Goal: Book appointment/travel/reservation

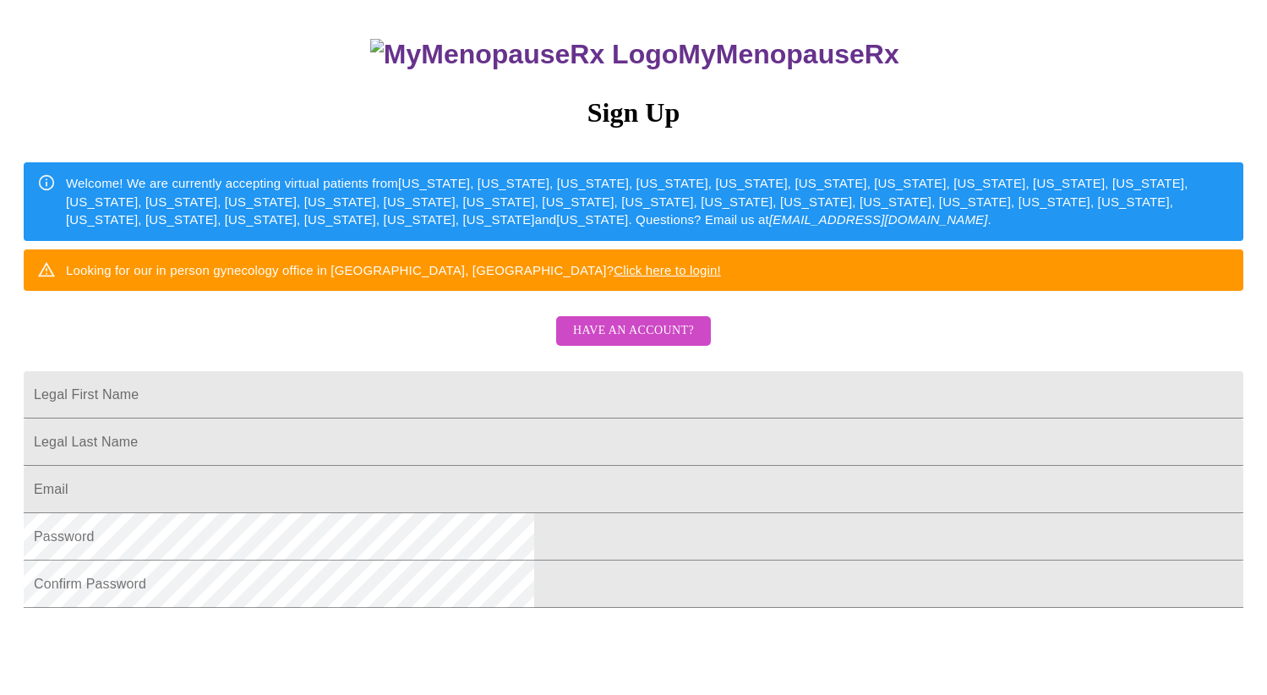
scroll to position [354, 0]
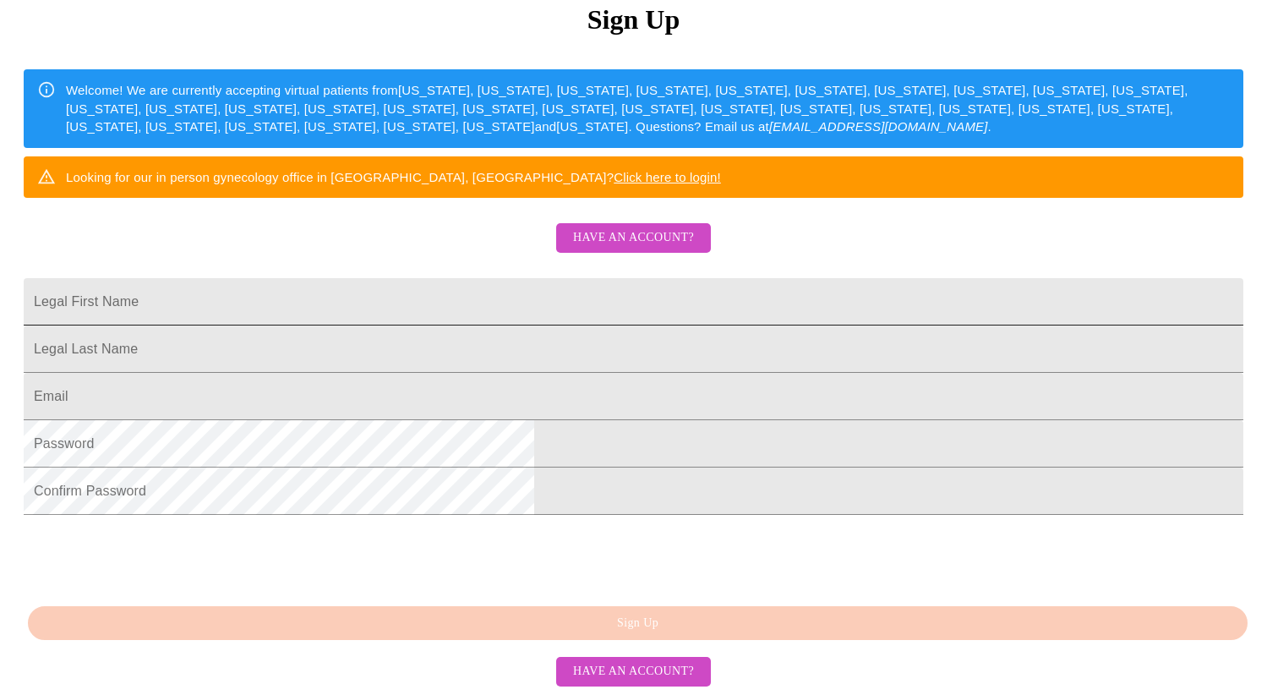
click at [467, 278] on input "Legal First Name" at bounding box center [634, 301] width 1220 height 47
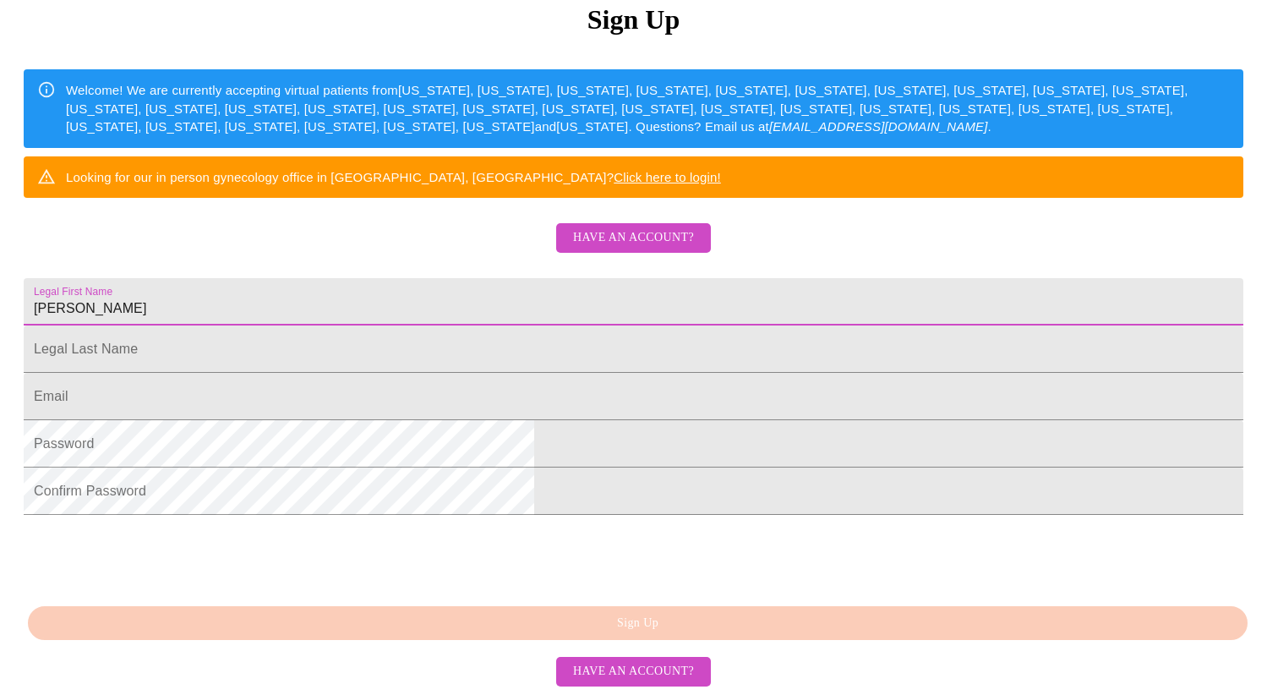
type input "[PERSON_NAME]"
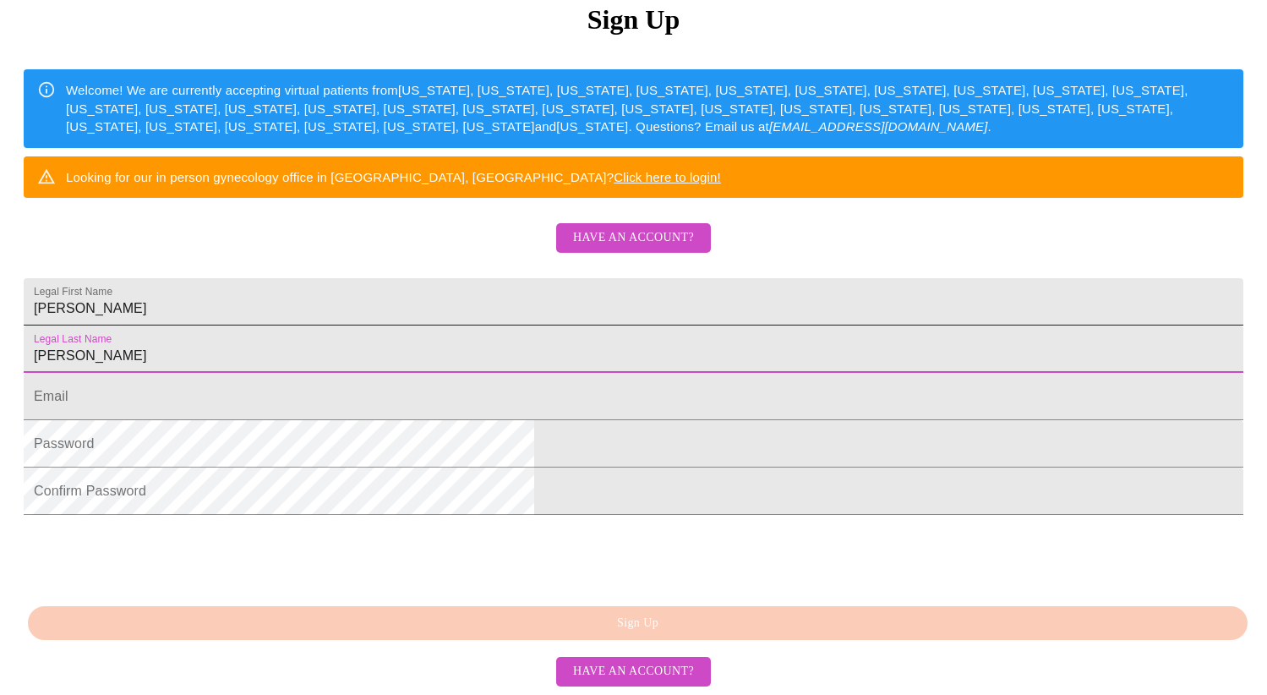
type input "[PERSON_NAME]"
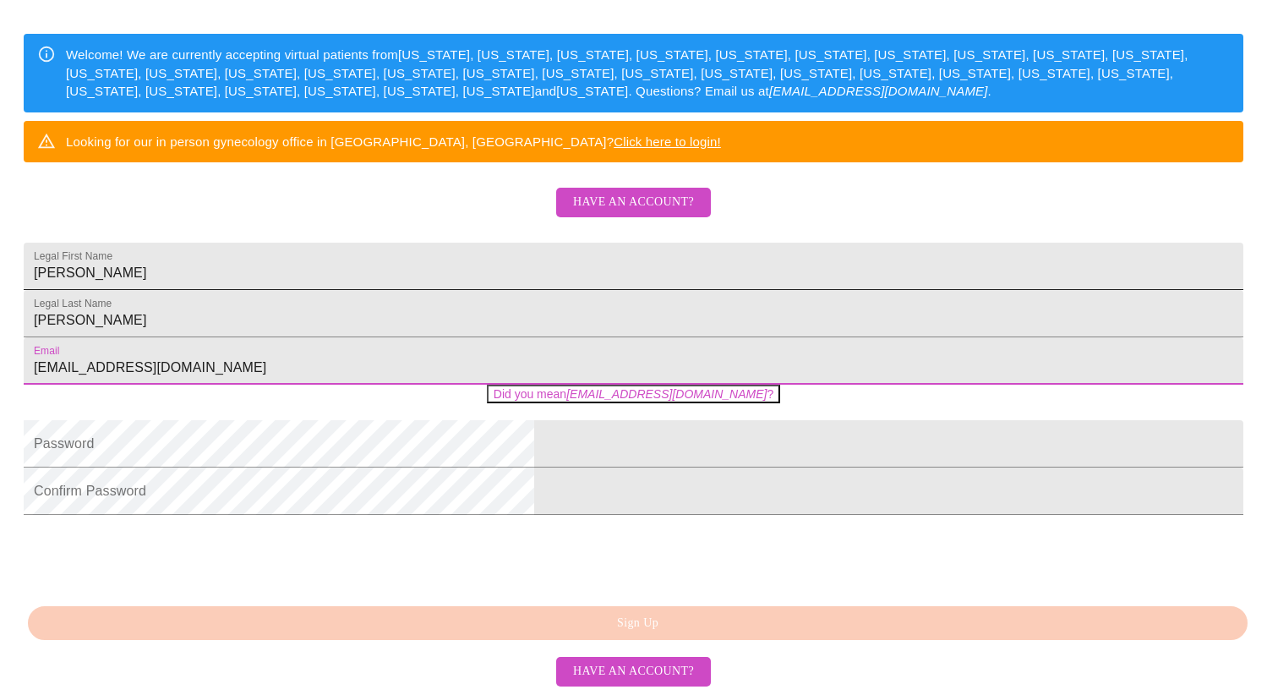
type input "[EMAIL_ADDRESS][DOMAIN_NAME]"
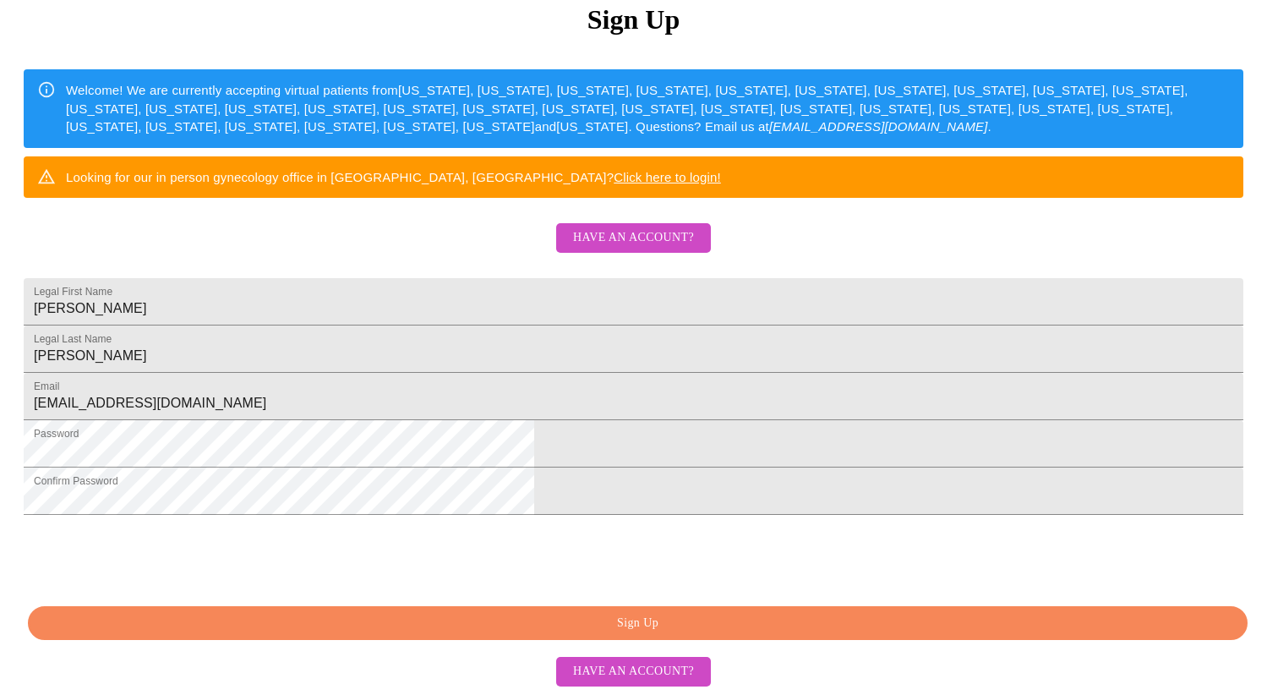
click at [604, 630] on span "Sign Up" at bounding box center [637, 623] width 1181 height 21
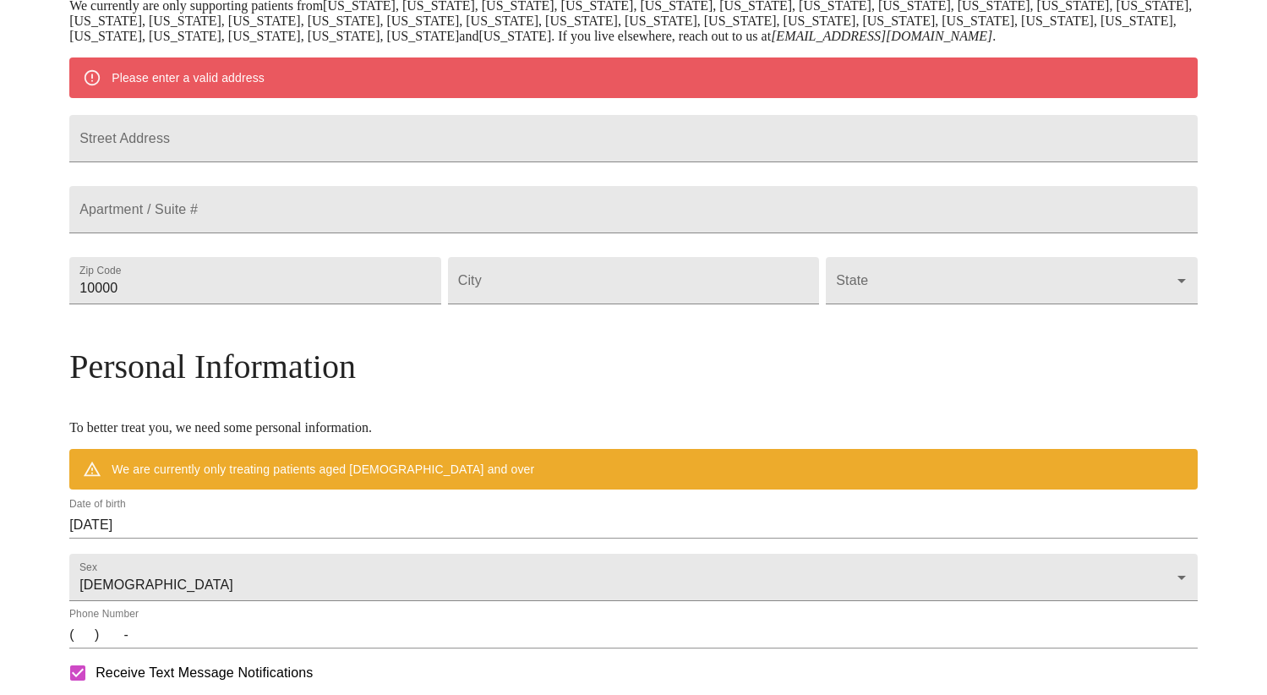
scroll to position [288, 0]
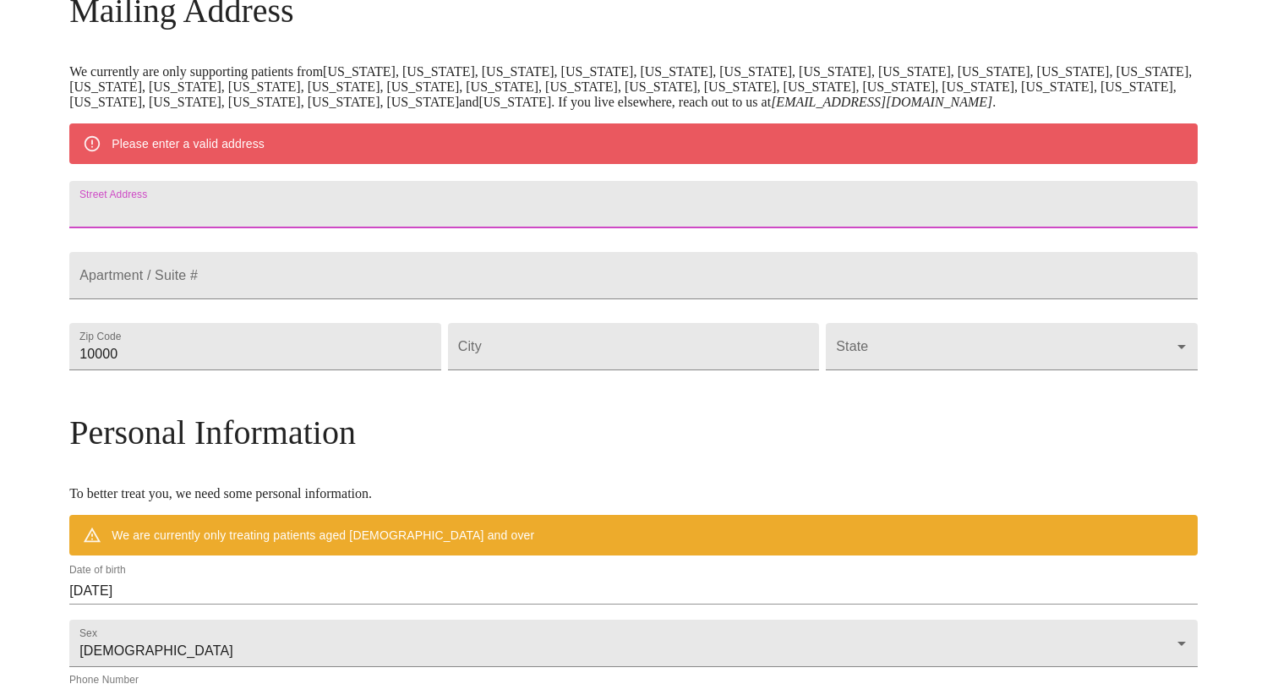
click at [292, 212] on input "Street Address" at bounding box center [633, 204] width 1128 height 47
type input "[STREET_ADDRESS]"
type input "60108"
type input "Bloomingdale"
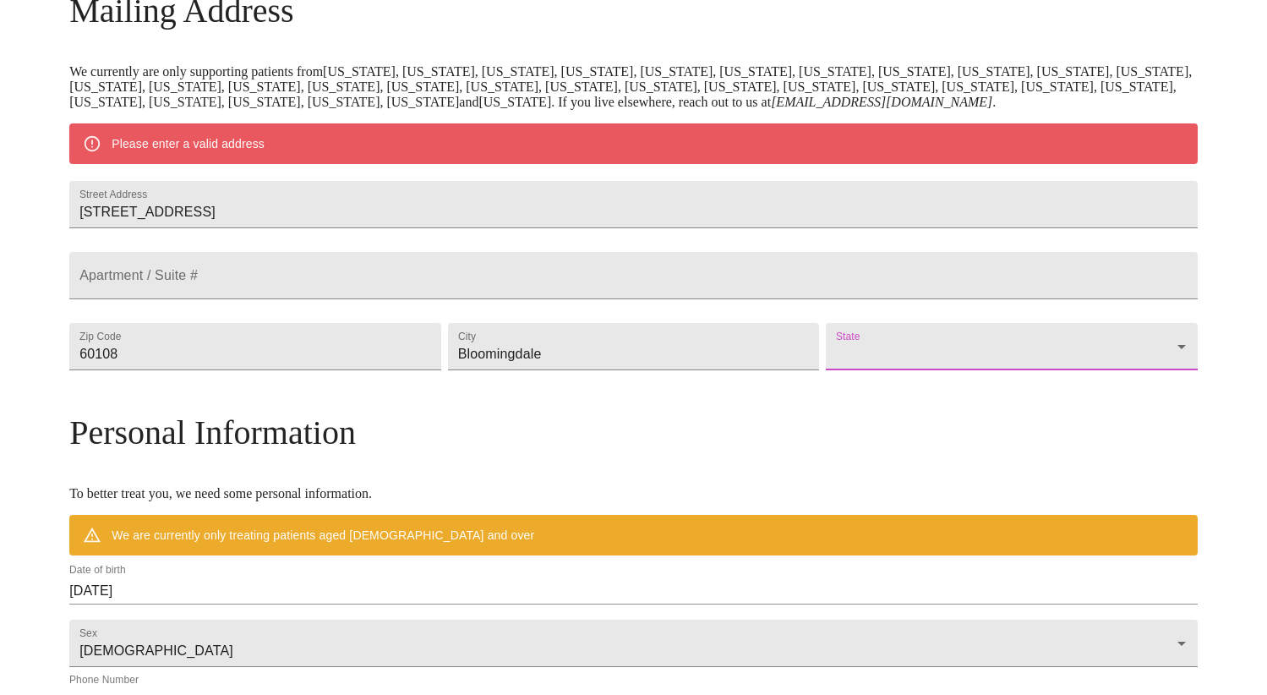
click at [871, 382] on body "MyMenopauseRx Welcome to MyMenopauseRx Since it's your first time here, you'll …" at bounding box center [634, 378] width 1254 height 1318
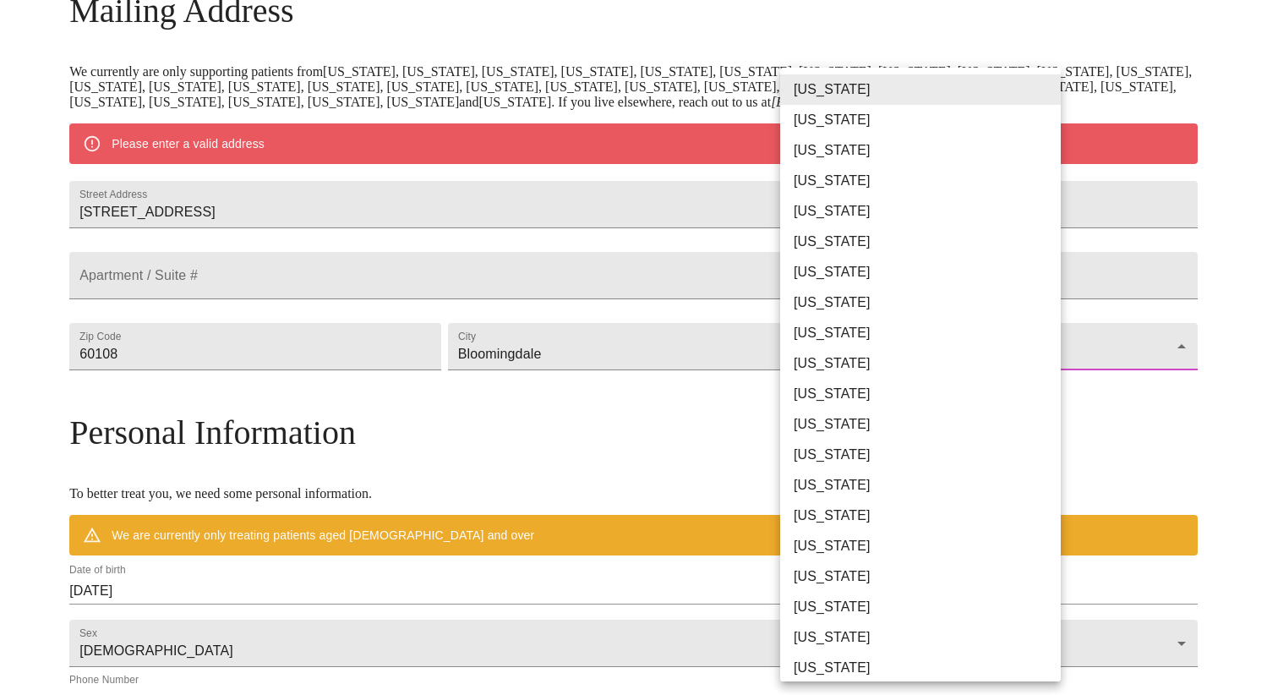
click at [816, 465] on li "[US_STATE]" at bounding box center [920, 455] width 281 height 30
type input "[US_STATE]"
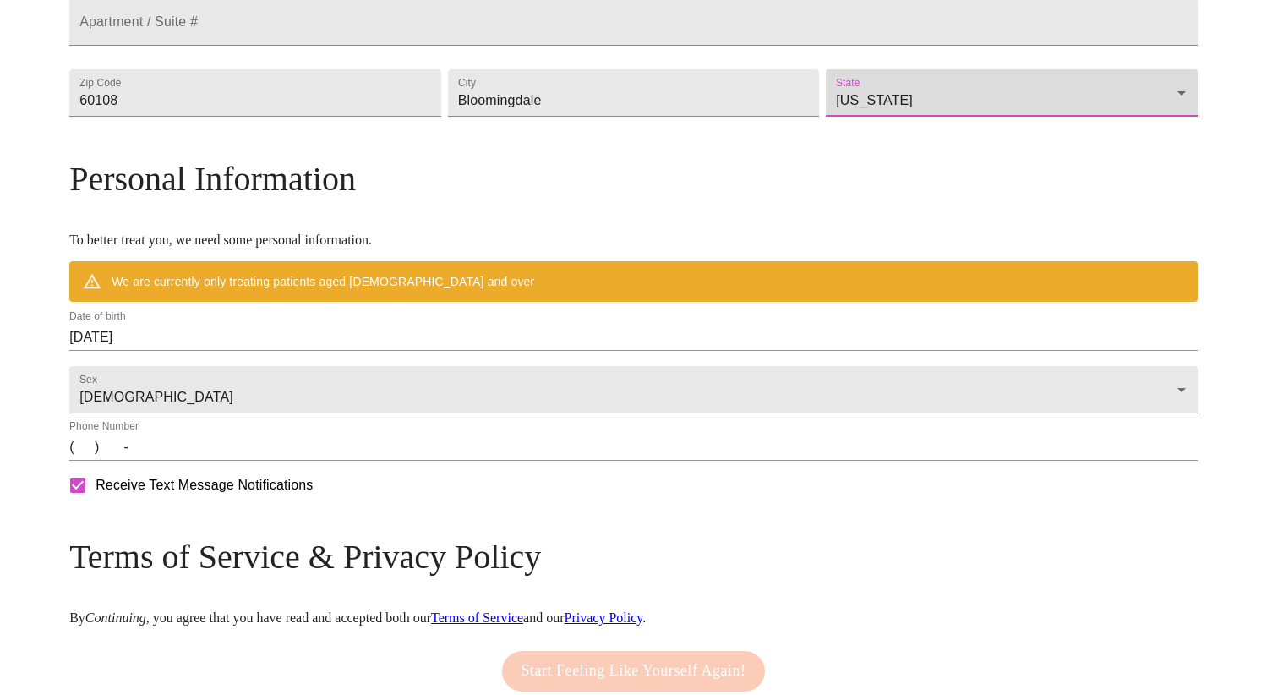
scroll to position [633, 0]
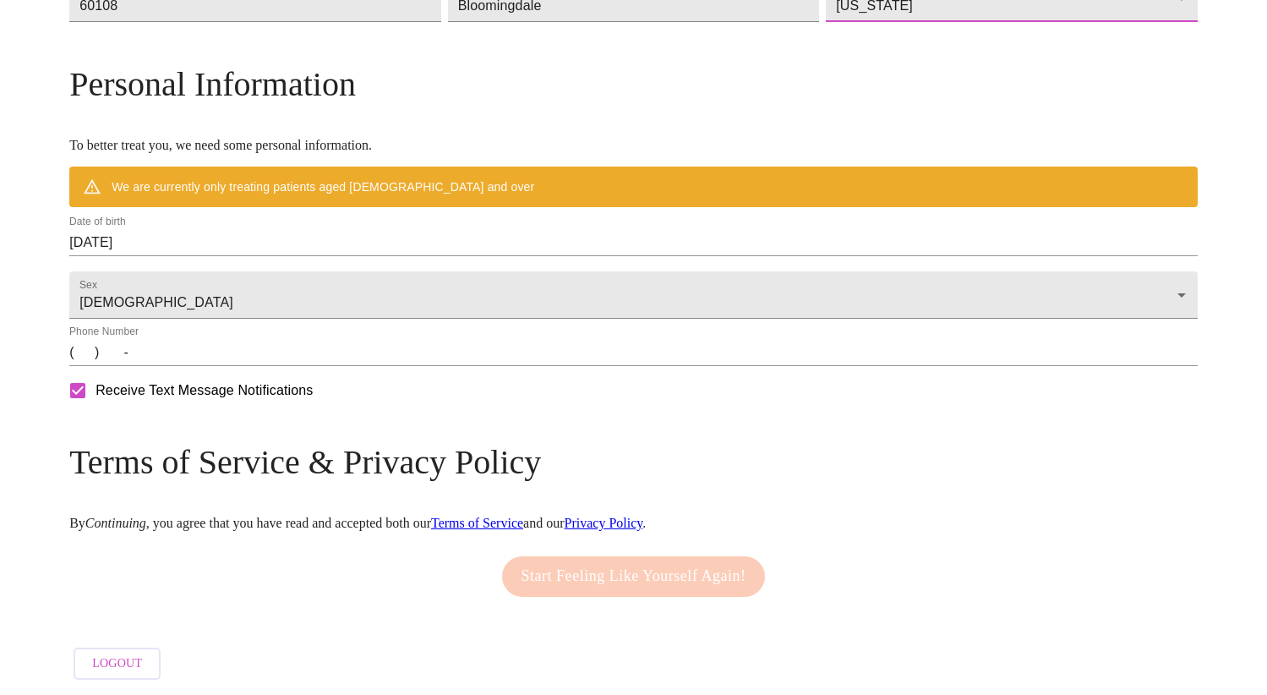
click at [220, 360] on input "(   )    -" at bounding box center [633, 352] width 1128 height 27
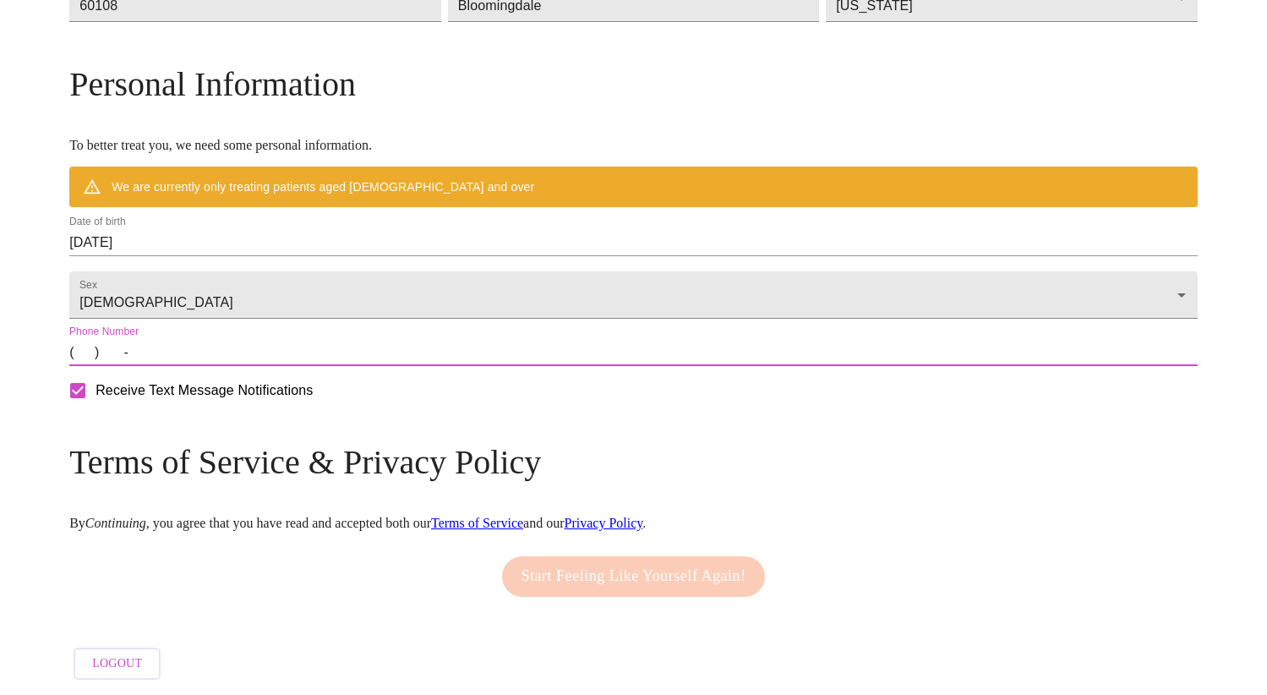
type input "[PHONE_NUMBER]"
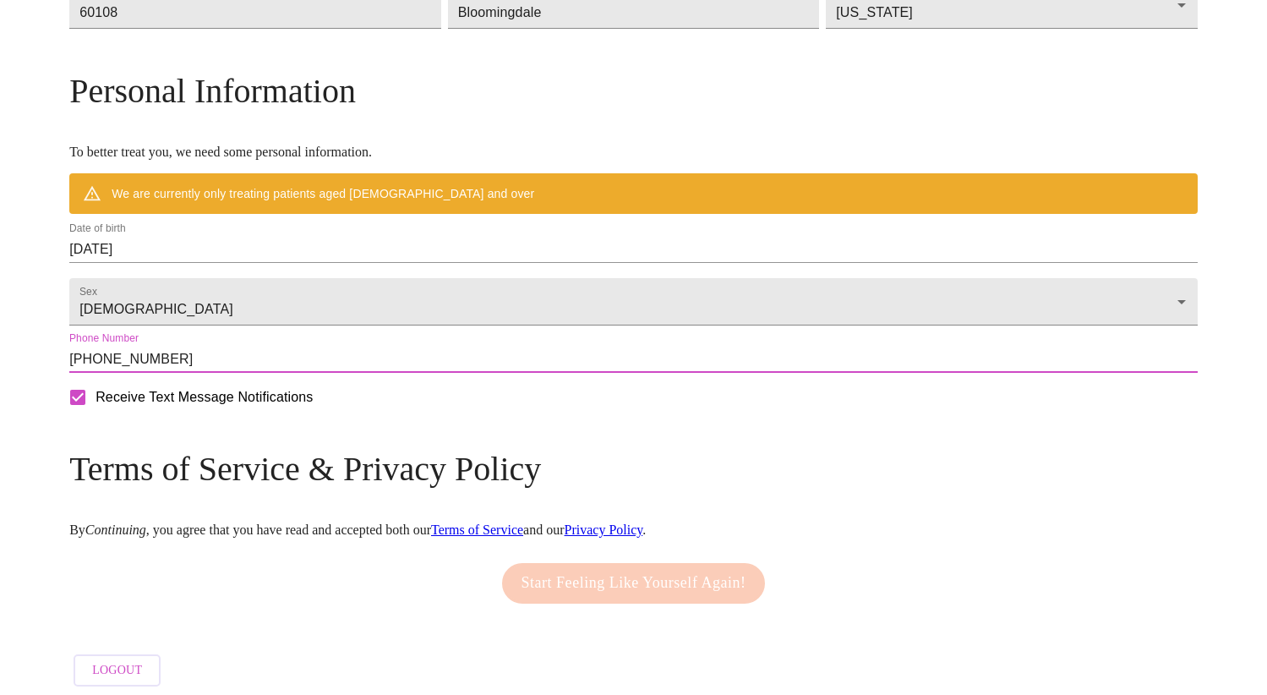
scroll to position [583, 0]
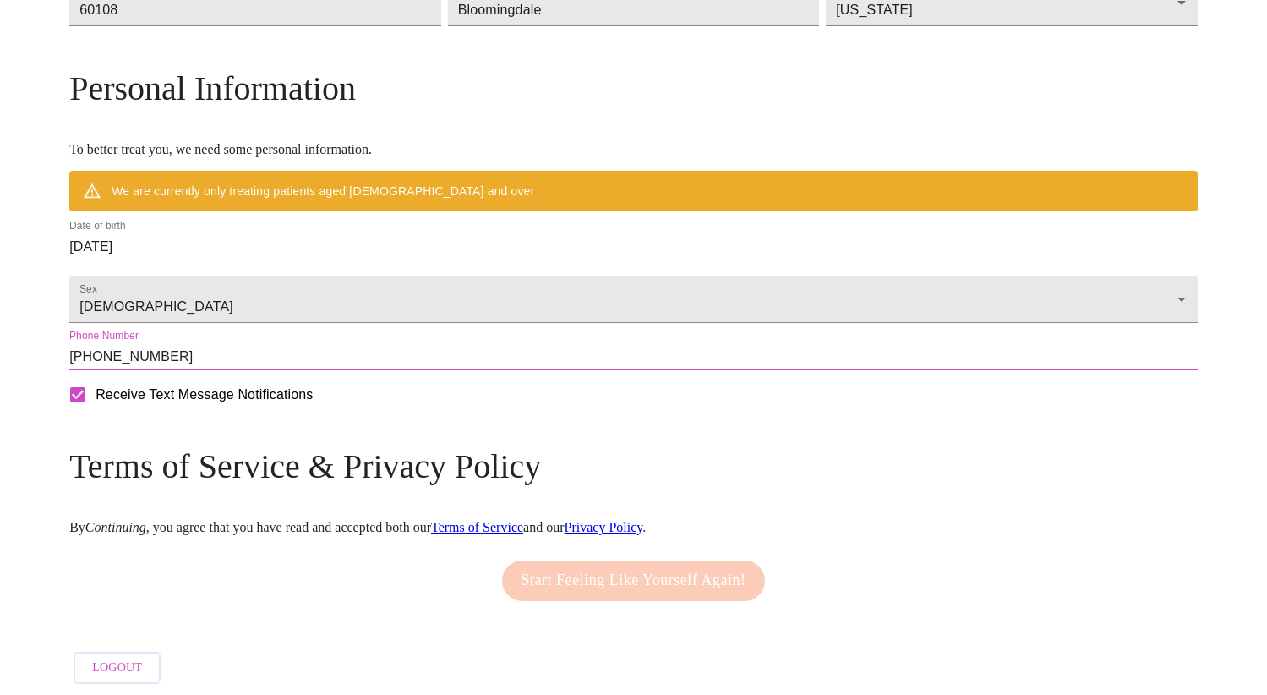
click at [291, 260] on input "[DATE]" at bounding box center [633, 246] width 1128 height 27
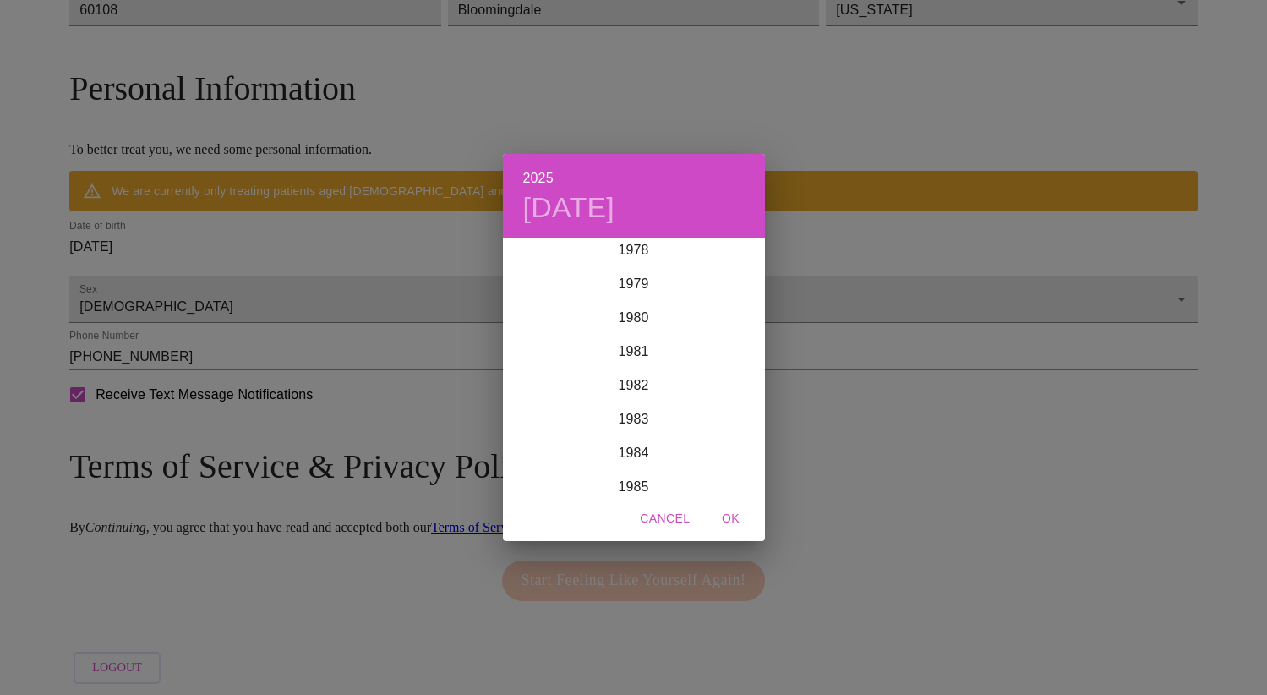
scroll to position [2689, 0]
click at [631, 375] on div "1982" at bounding box center [634, 375] width 262 height 34
click at [722, 331] on div "Jun" at bounding box center [720, 335] width 87 height 63
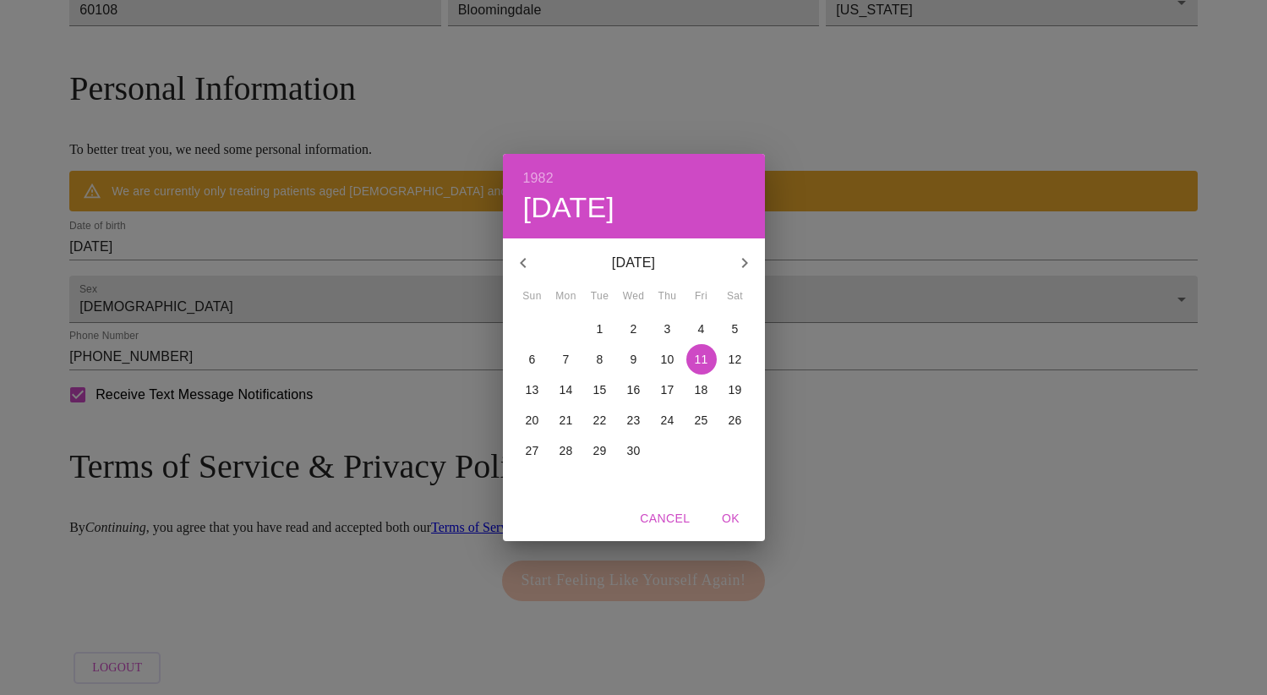
click at [566, 355] on p "7" at bounding box center [566, 359] width 7 height 17
click at [732, 522] on span "OK" at bounding box center [731, 518] width 41 height 21
type input "[DATE]"
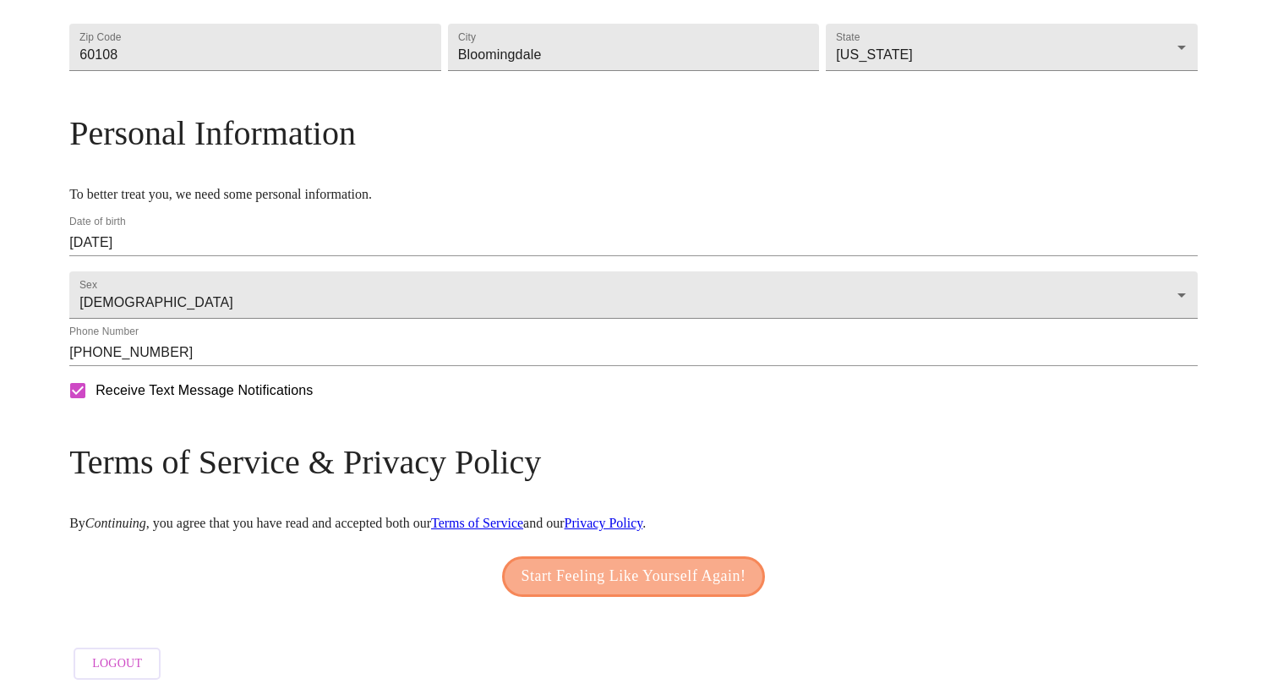
click at [576, 569] on span "Start Feeling Like Yourself Again!" at bounding box center [634, 576] width 225 height 27
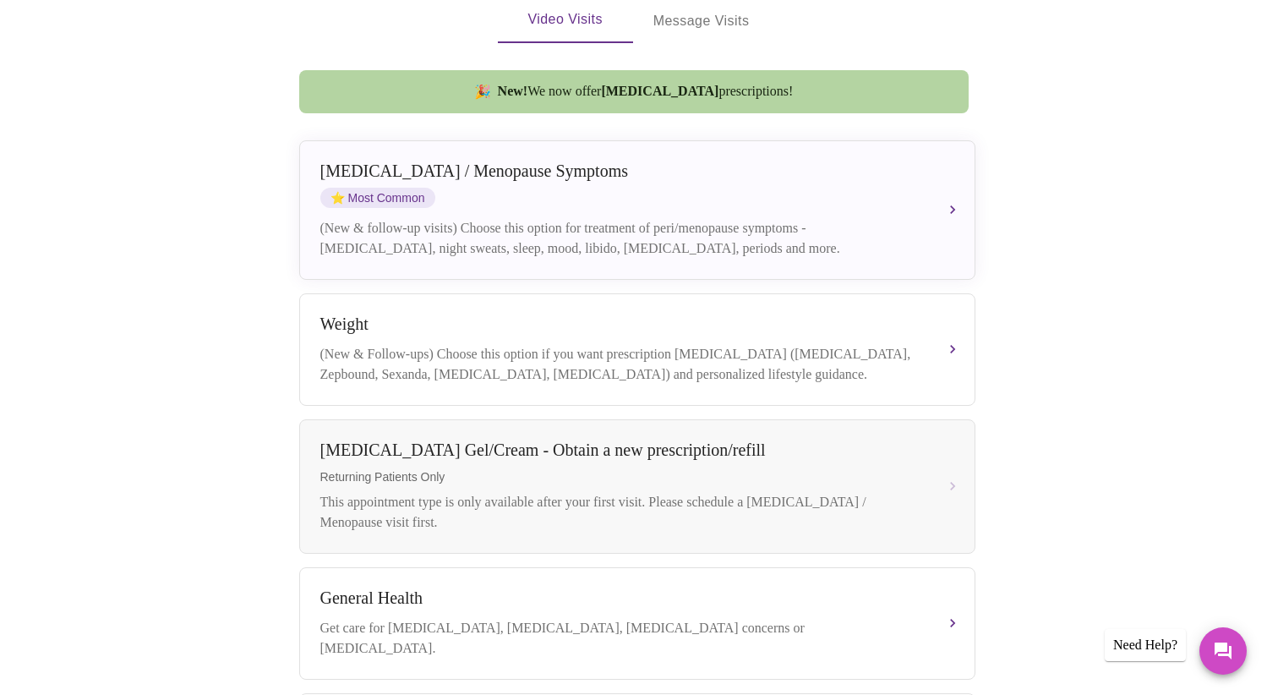
scroll to position [375, 0]
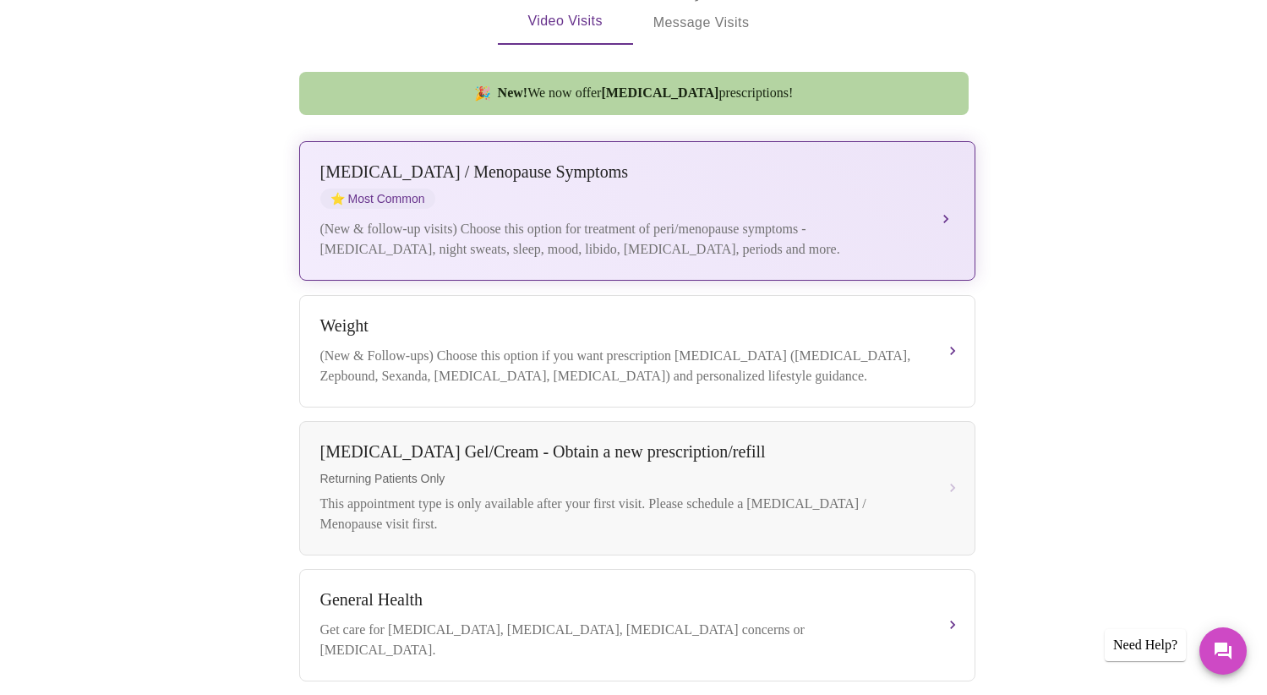
click at [524, 189] on div "[MEDICAL_DATA] / Menopause Symptoms ⭐ Most Common (New & follow-up visits) Choo…" at bounding box center [637, 210] width 634 height 97
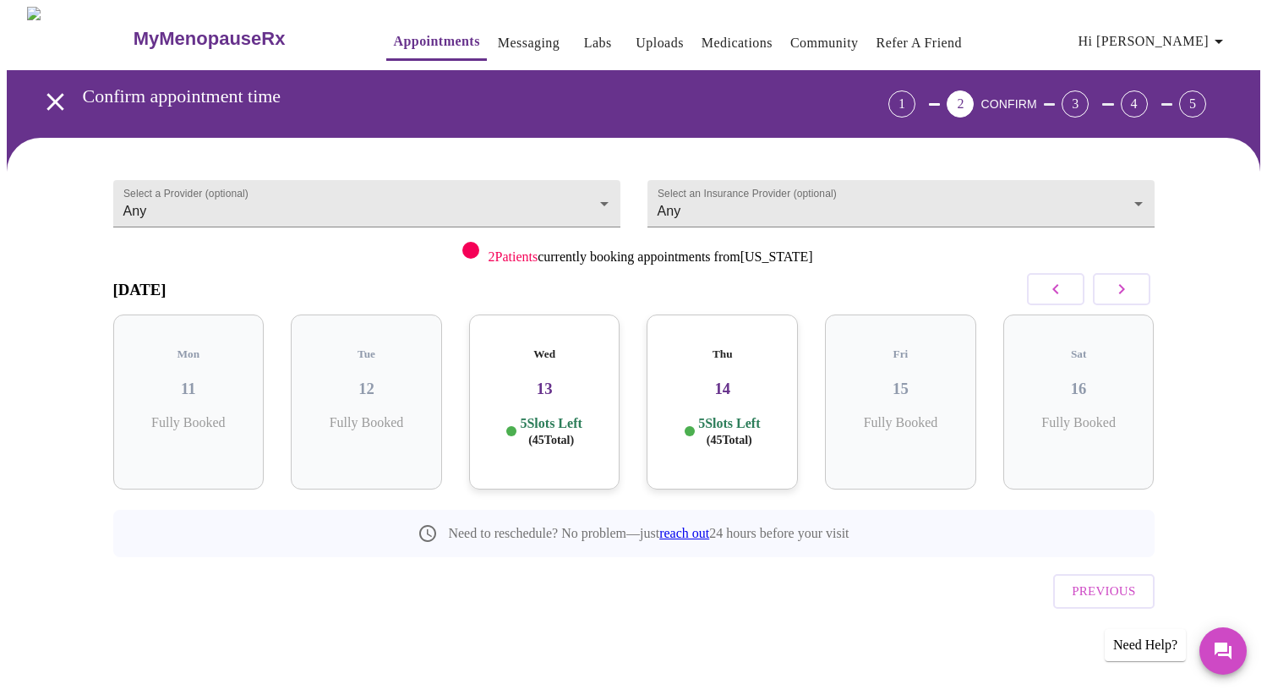
click at [741, 434] on div "Thu 14 5 Slots Left ( 45 Total)" at bounding box center [722, 401] width 151 height 175
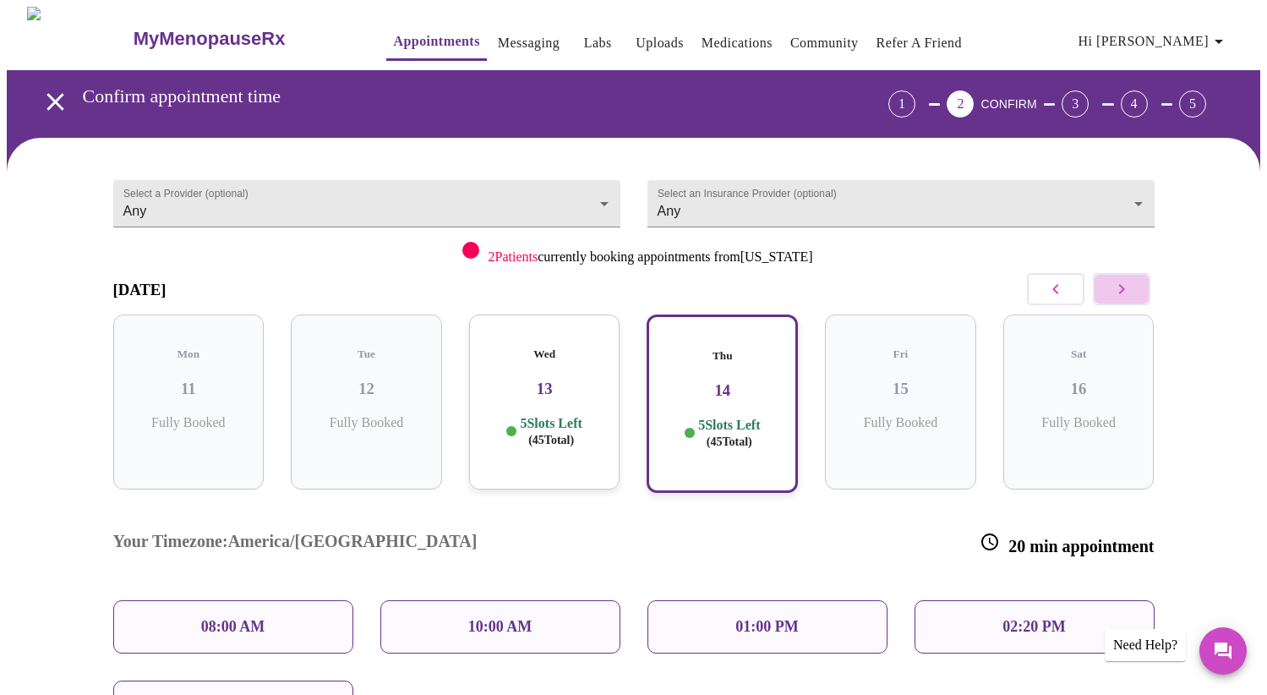
click at [1121, 282] on icon "button" at bounding box center [1122, 289] width 20 height 20
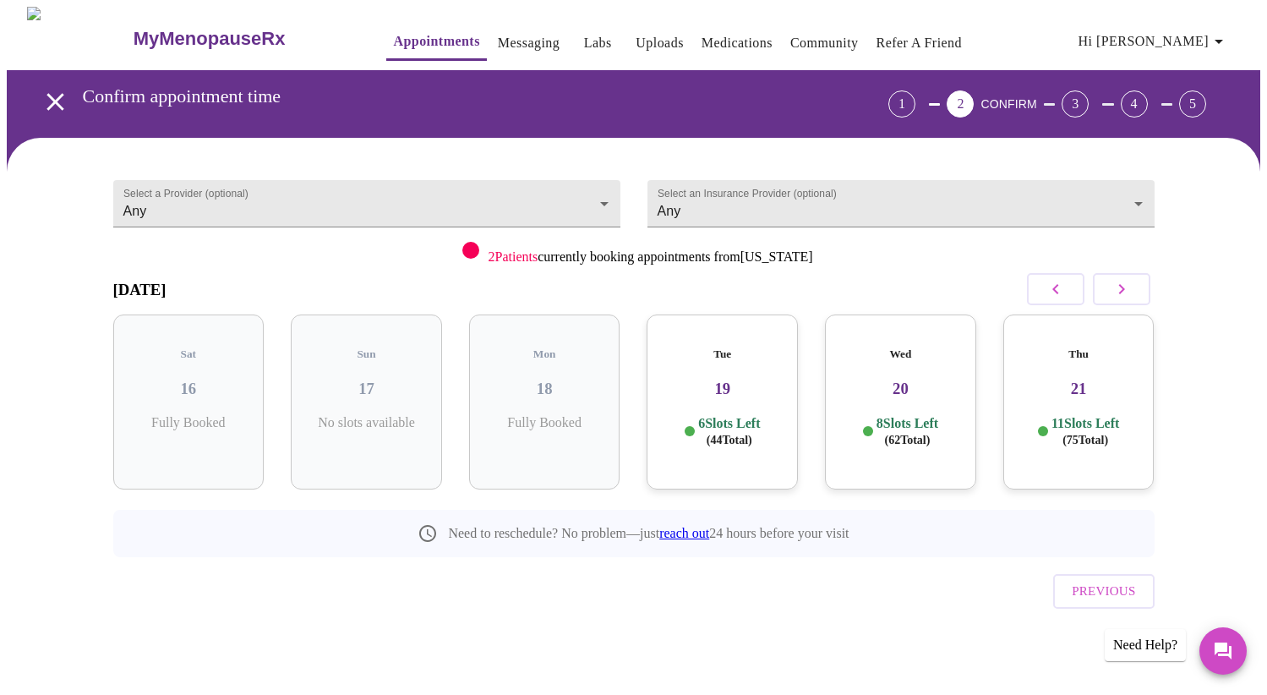
click at [728, 415] on p "6 Slots Left ( 44 Total)" at bounding box center [729, 431] width 62 height 33
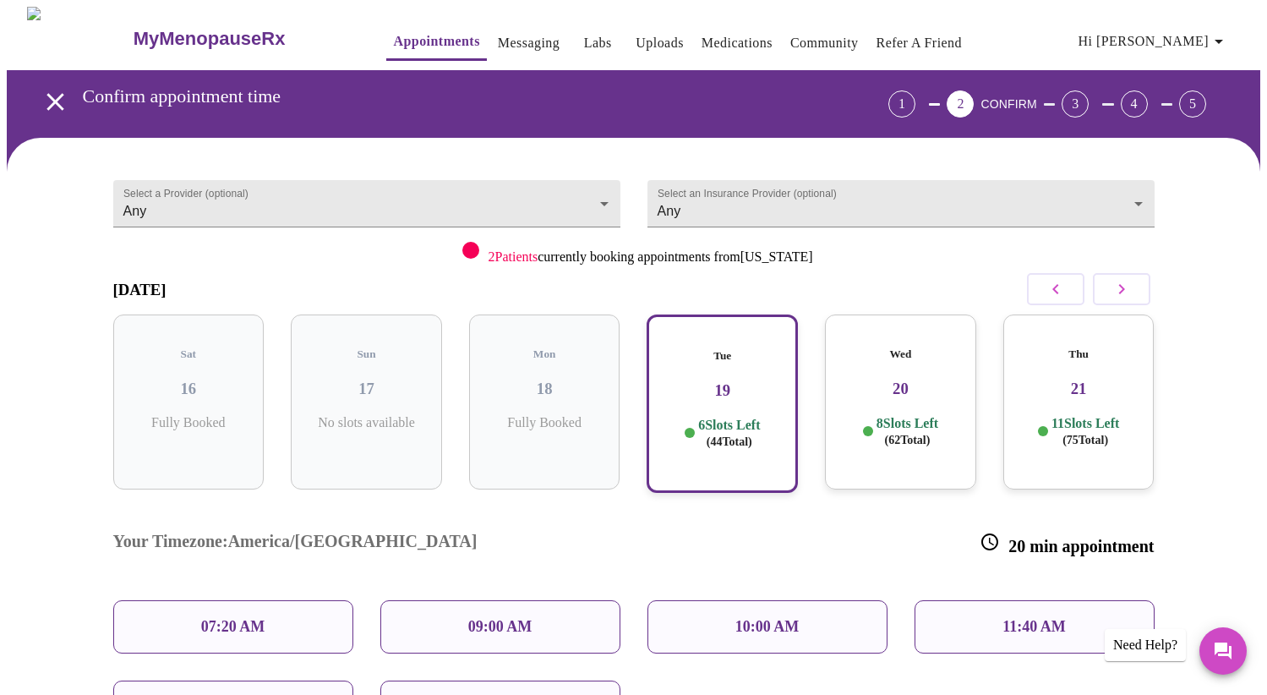
click at [890, 390] on div "Wed 20 8 Slots Left ( 62 Total)" at bounding box center [900, 401] width 151 height 175
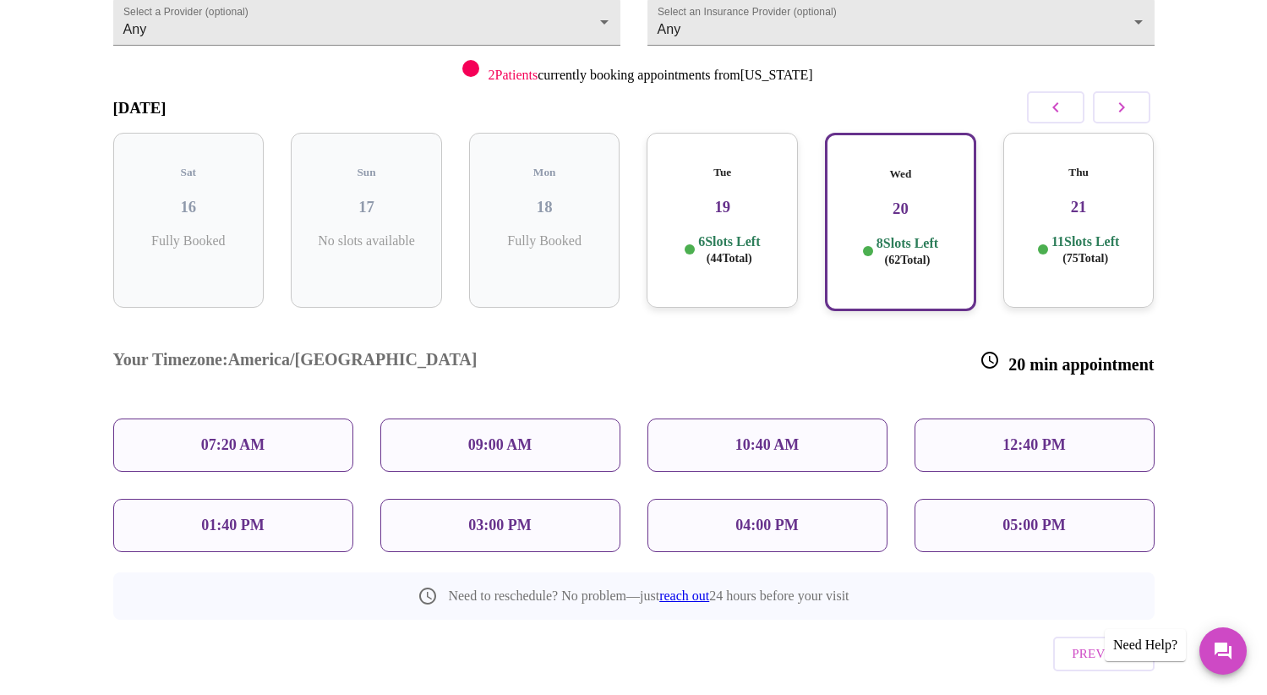
scroll to position [191, 0]
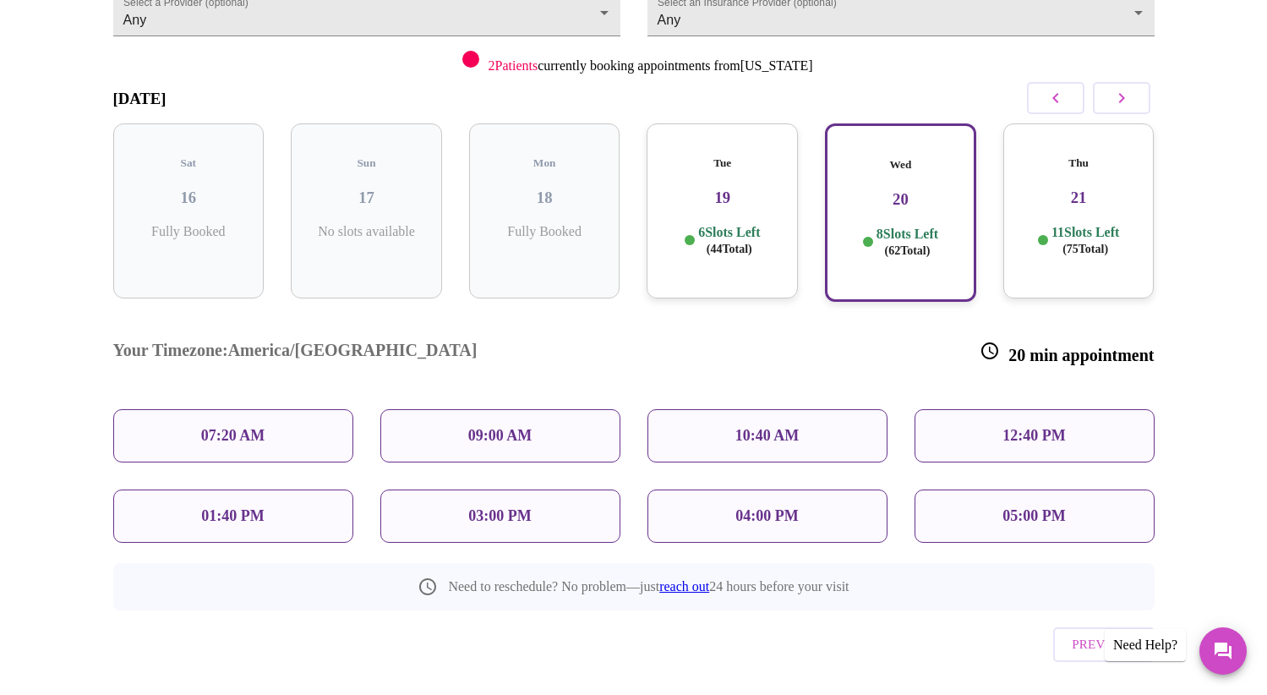
click at [1004, 507] on p "05:00 PM" at bounding box center [1034, 516] width 63 height 18
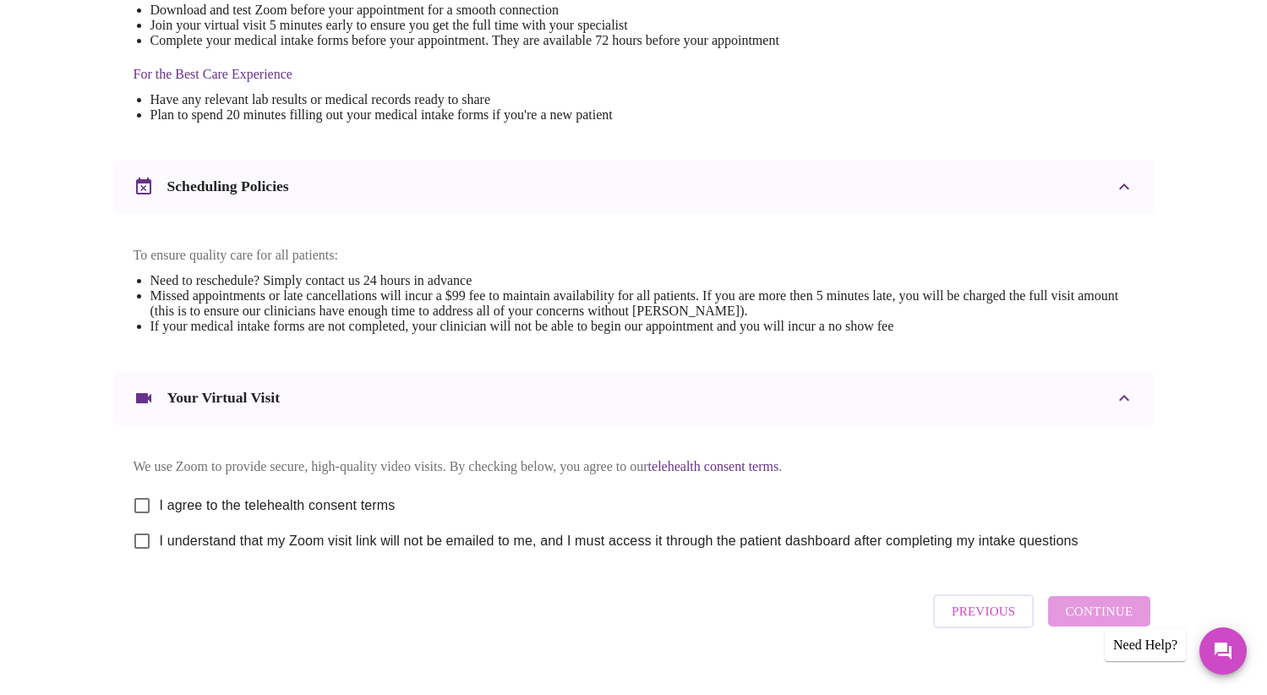
scroll to position [530, 0]
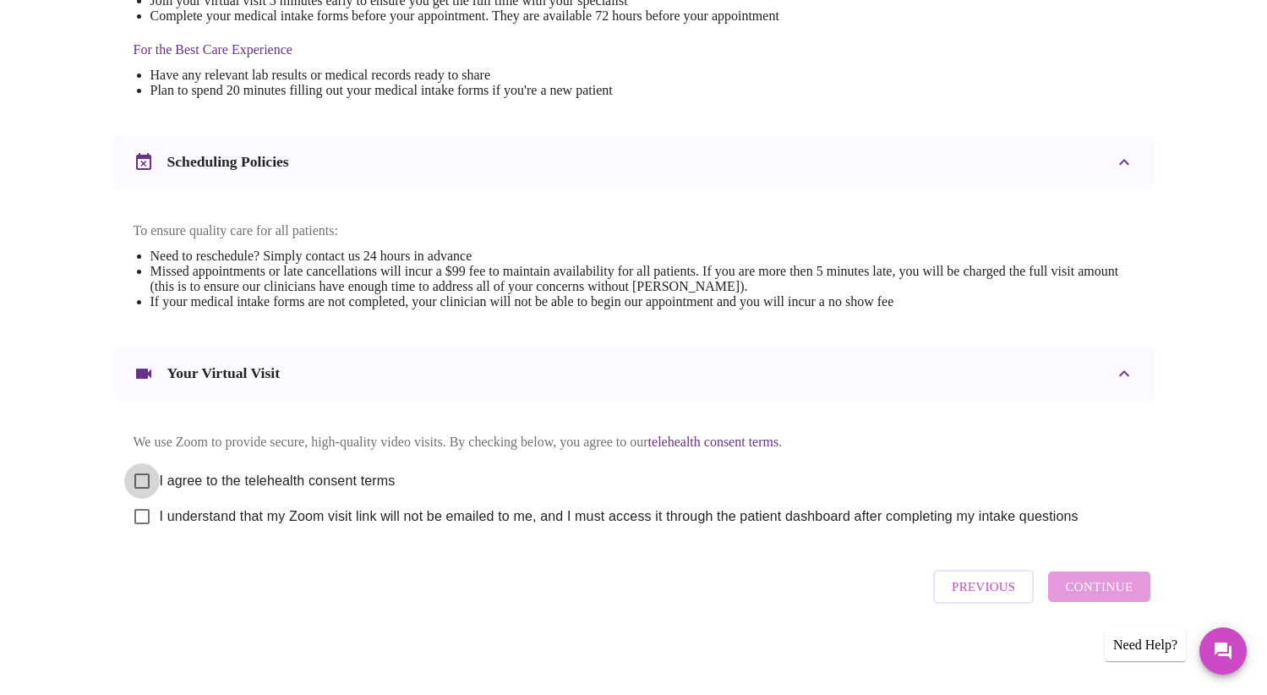
click at [143, 477] on input "I agree to the telehealth consent terms" at bounding box center [142, 481] width 36 height 36
checkbox input "true"
click at [139, 522] on input "I understand that my Zoom visit link will not be emailed to me, and I must acce…" at bounding box center [142, 517] width 36 height 36
checkbox input "true"
click at [1074, 594] on span "Continue" at bounding box center [1099, 587] width 68 height 22
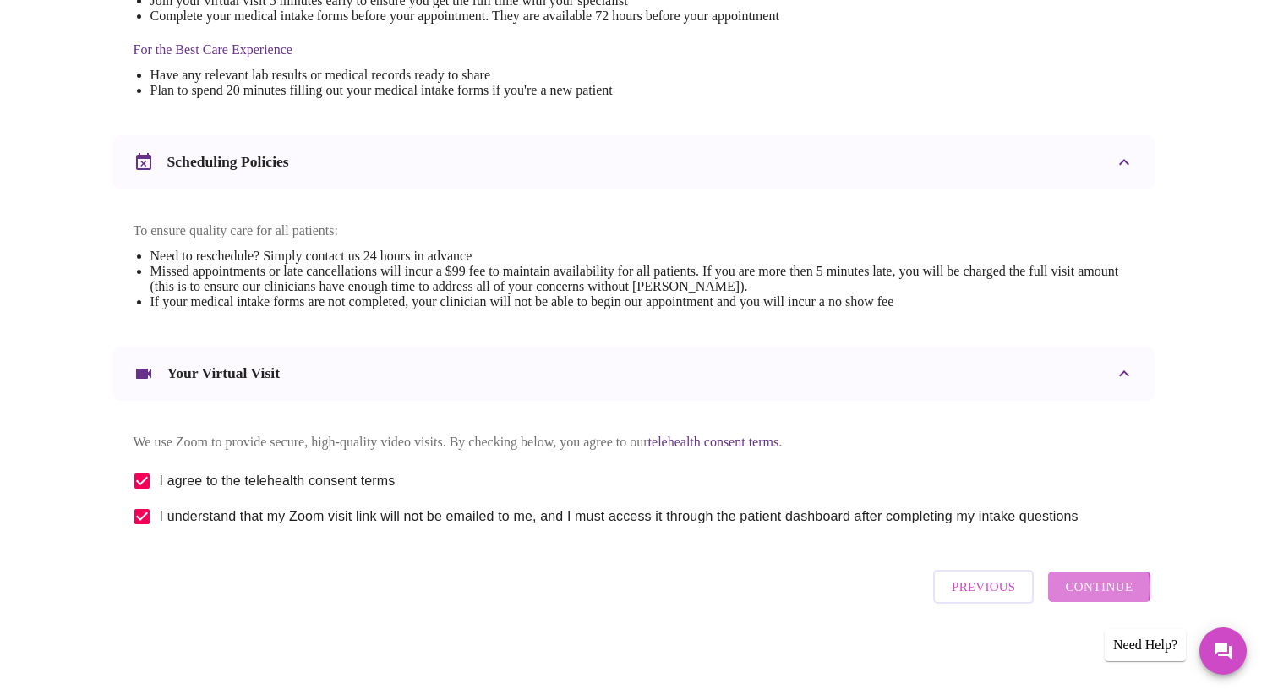
scroll to position [25, 0]
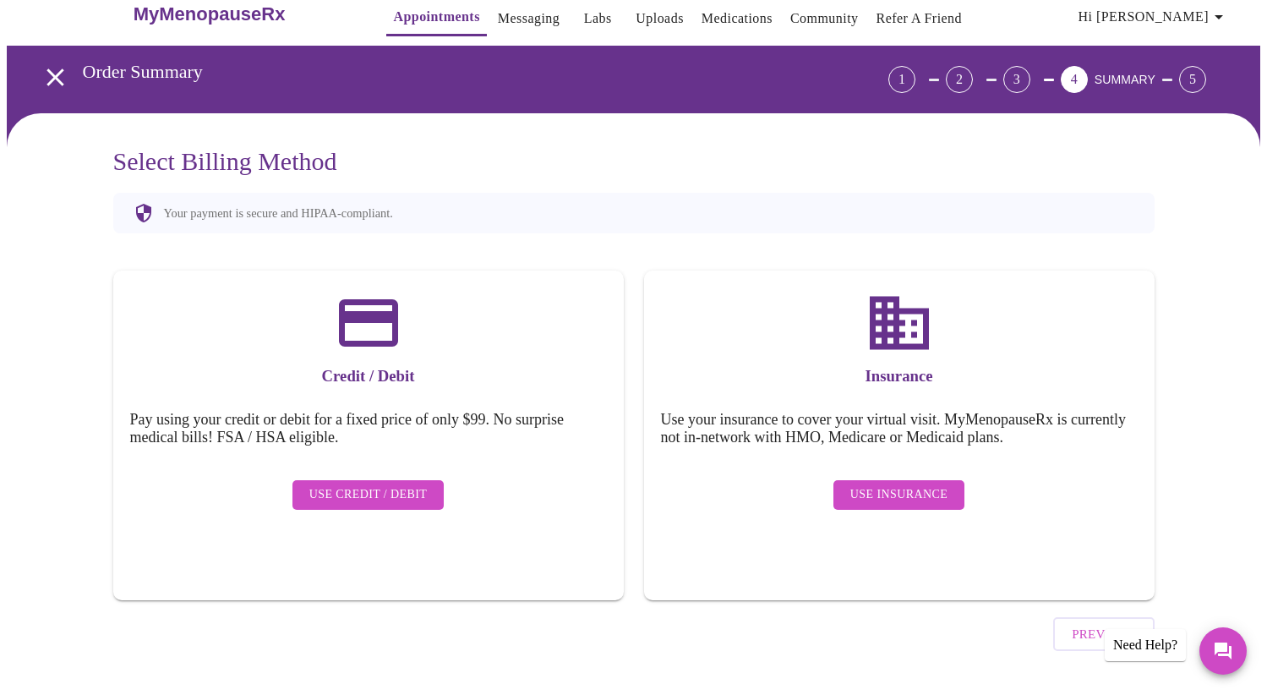
click at [896, 499] on div "Use Insurance" at bounding box center [899, 495] width 477 height 46
click at [896, 487] on span "Use Insurance" at bounding box center [898, 494] width 97 height 21
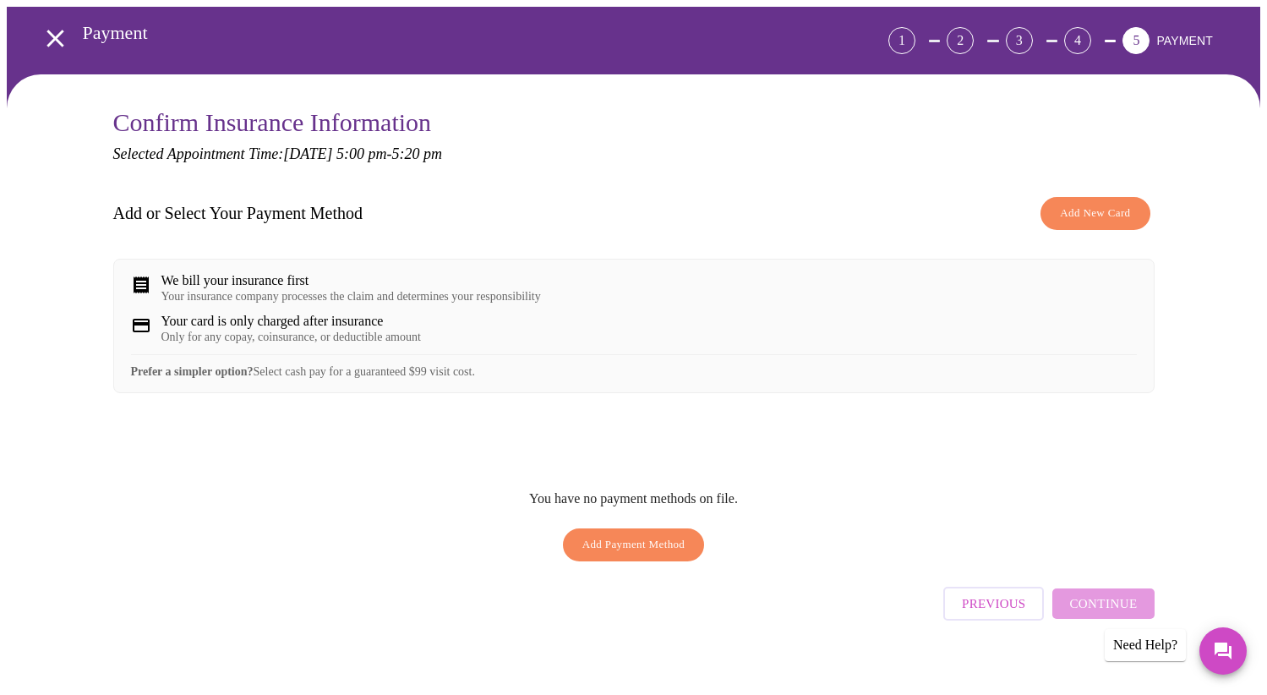
scroll to position [81, 0]
